Goal: Entertainment & Leisure: Consume media (video, audio)

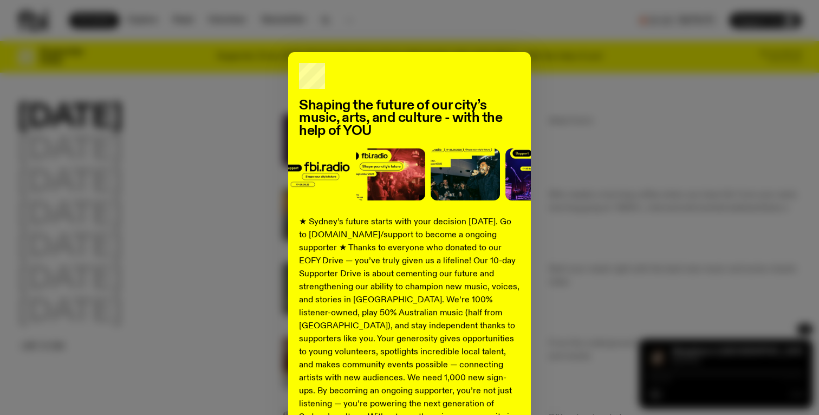
click at [141, 175] on div "Shaping the future of our city’s music, arts, and culture - with the help of YO…" at bounding box center [409, 274] width 784 height 445
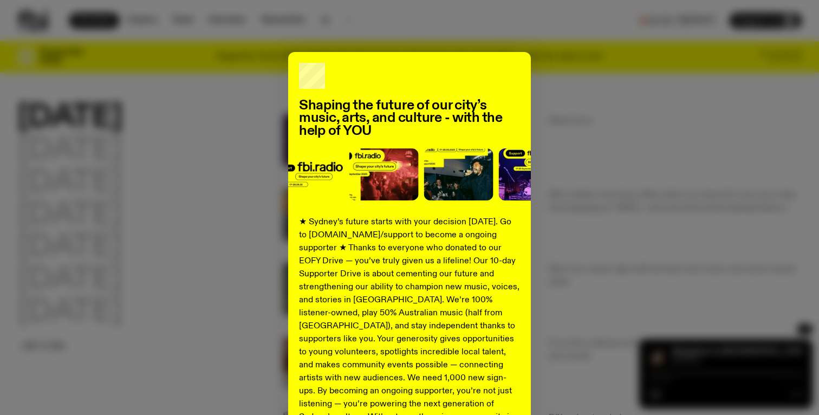
scroll to position [121, 0]
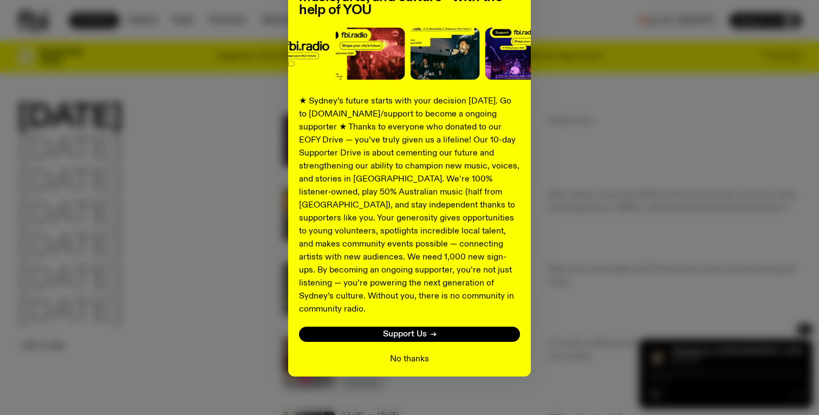
click at [413, 352] on button "No thanks" at bounding box center [409, 358] width 39 height 13
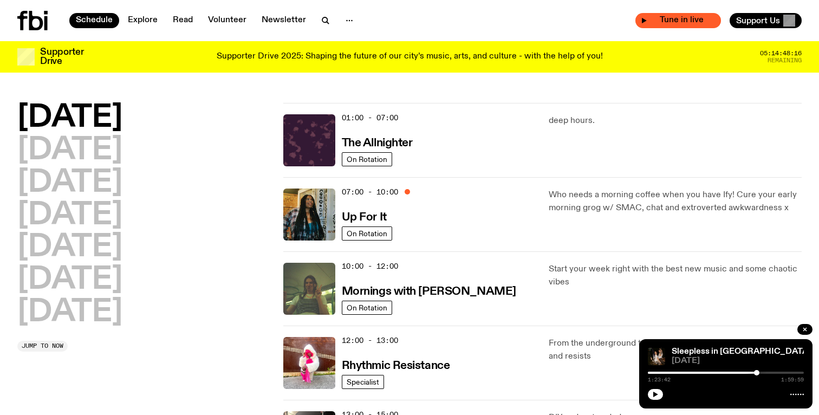
click at [686, 18] on span "Tune in live" at bounding box center [681, 20] width 68 height 8
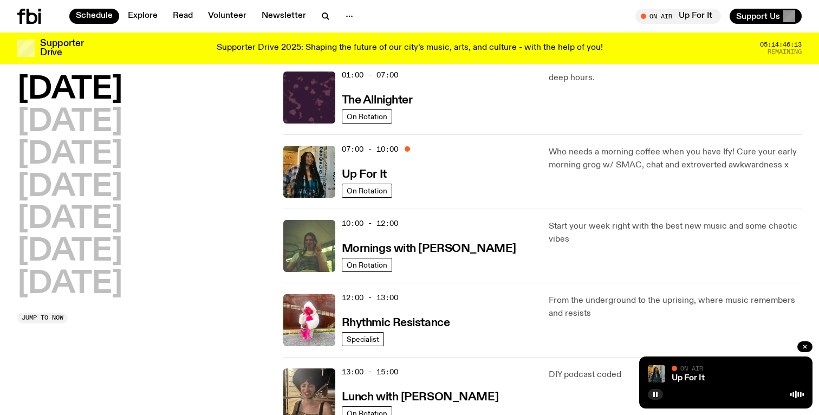
scroll to position [0, 0]
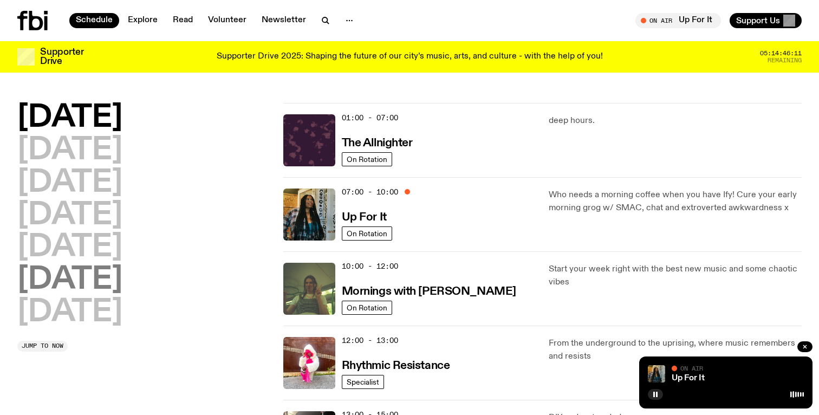
click at [102, 285] on h2 "[DATE]" at bounding box center [69, 280] width 105 height 30
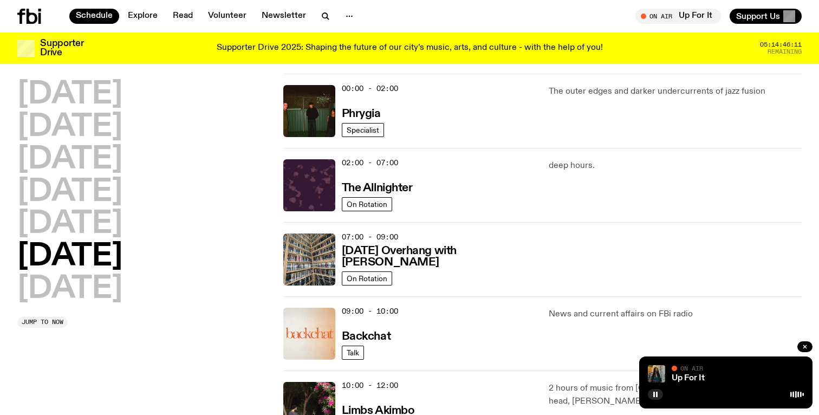
scroll to position [30, 0]
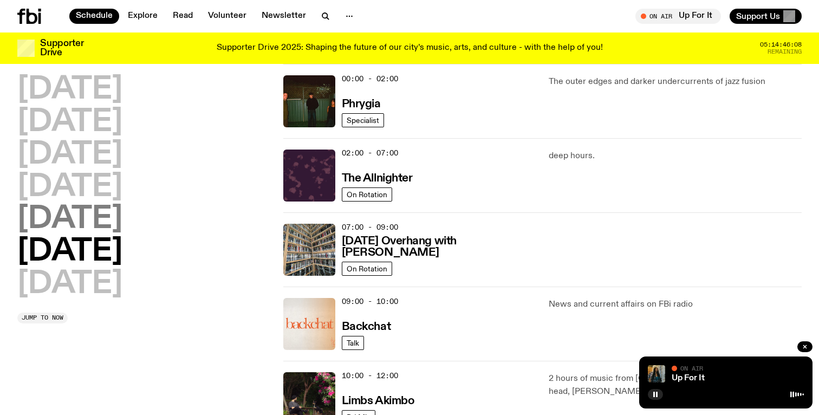
click at [62, 228] on h2 "[DATE]" at bounding box center [69, 219] width 105 height 30
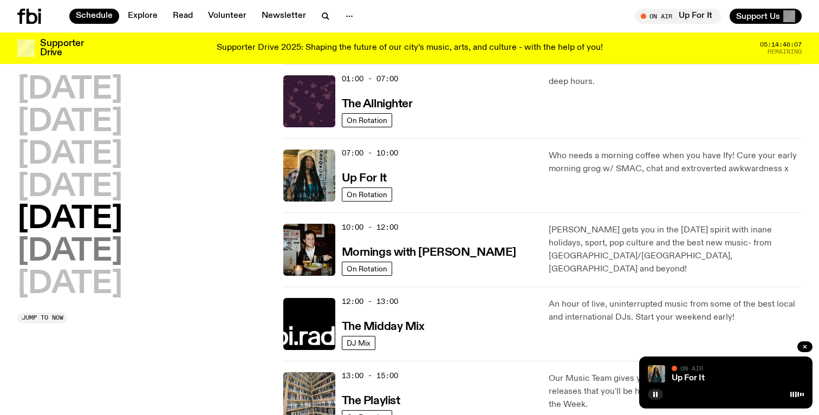
click at [64, 254] on h2 "[DATE]" at bounding box center [69, 252] width 105 height 30
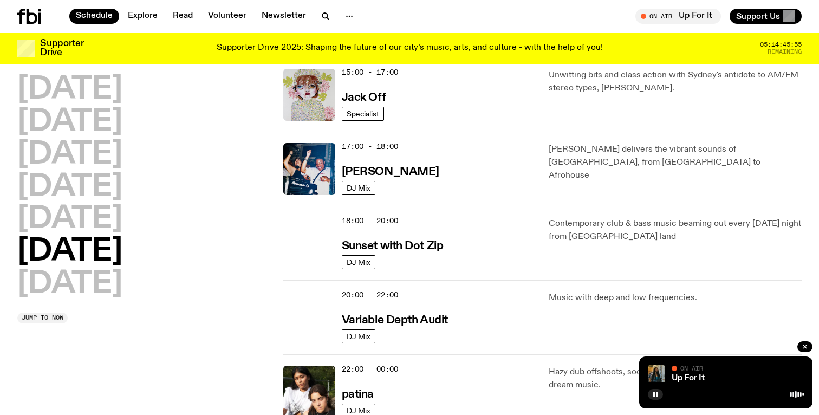
scroll to position [554, 0]
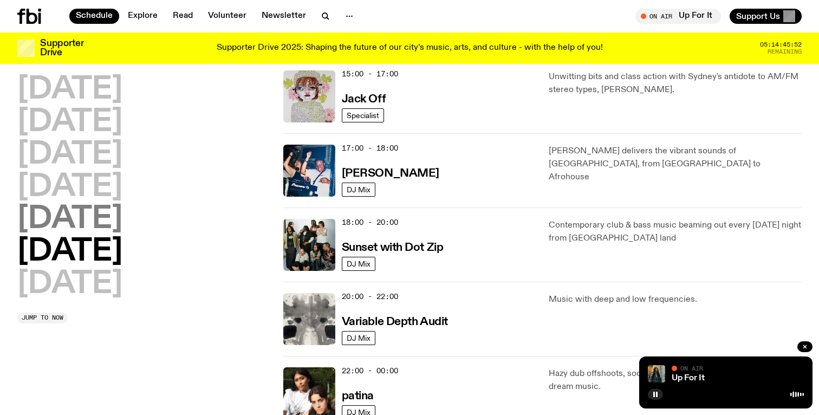
click at [77, 223] on h2 "[DATE]" at bounding box center [69, 219] width 105 height 30
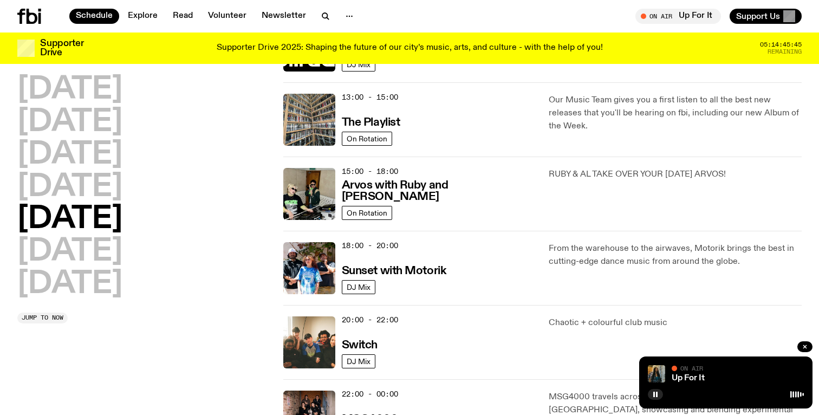
scroll to position [308, 0]
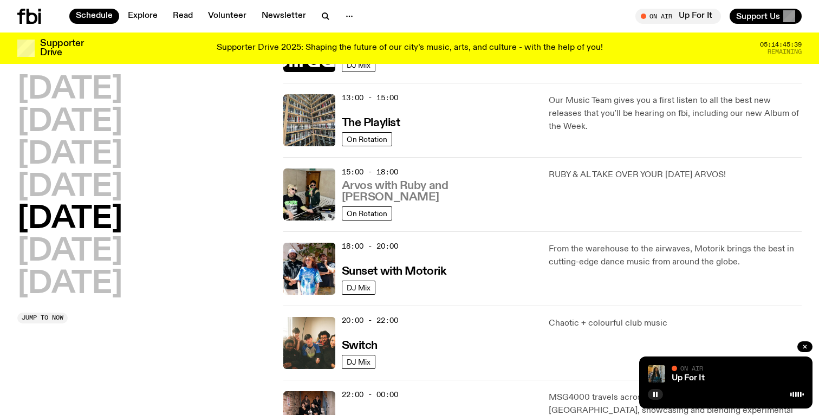
click at [414, 192] on h3 "Arvos with Ruby and [PERSON_NAME]" at bounding box center [439, 191] width 194 height 23
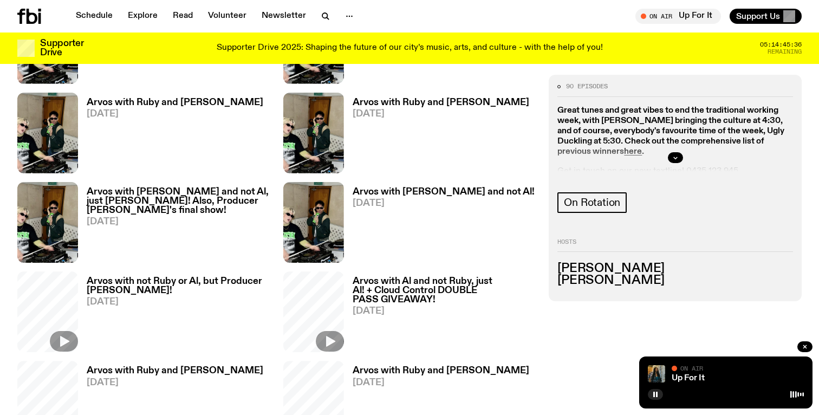
scroll to position [514, 0]
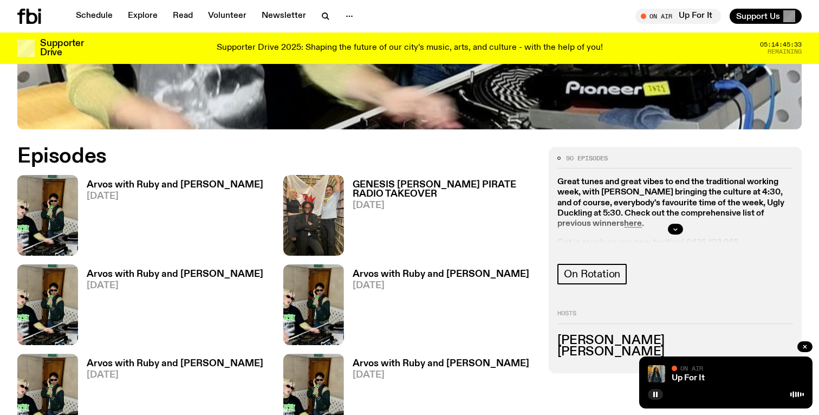
click at [161, 180] on h3 "Arvos with Ruby and [PERSON_NAME]" at bounding box center [175, 184] width 177 height 9
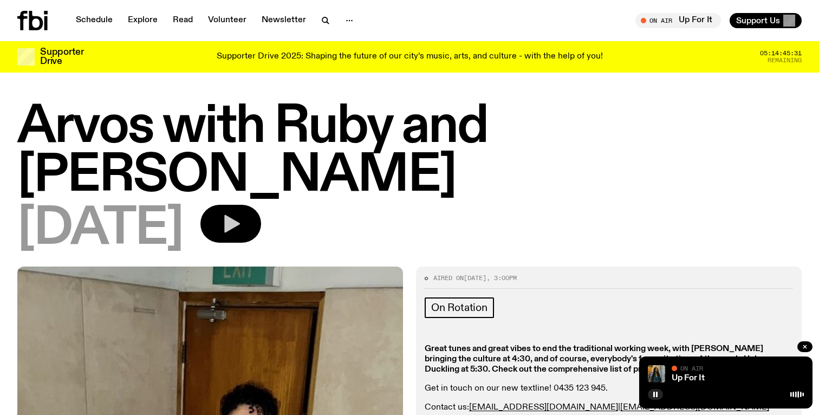
click at [240, 215] on icon "button" at bounding box center [232, 224] width 16 height 18
